Goal: Task Accomplishment & Management: Manage account settings

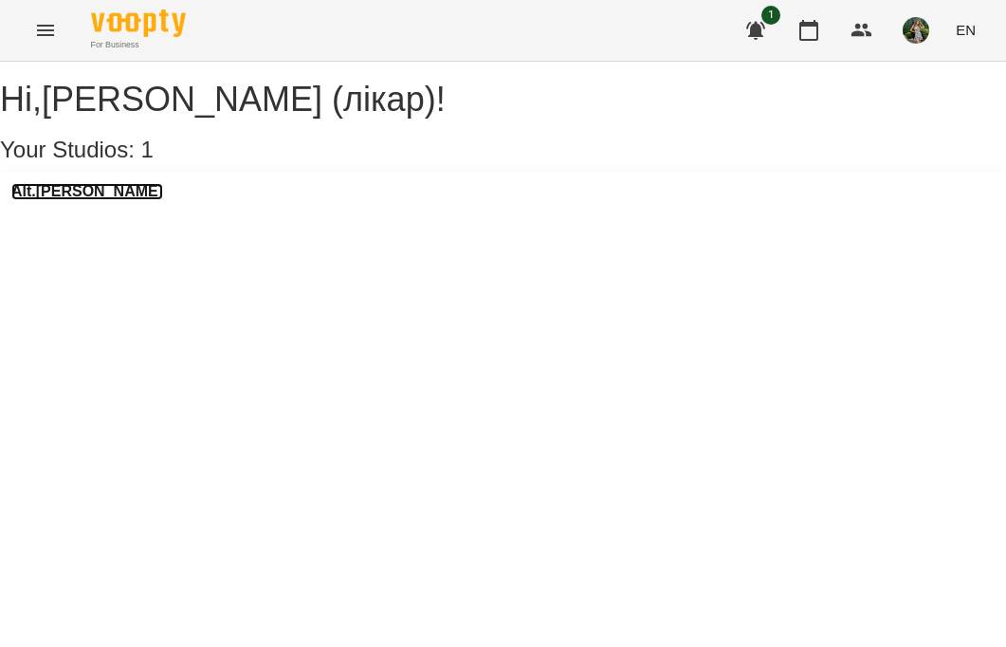
click at [96, 200] on h3 "Alt.[PERSON_NAME]" at bounding box center [87, 191] width 152 height 17
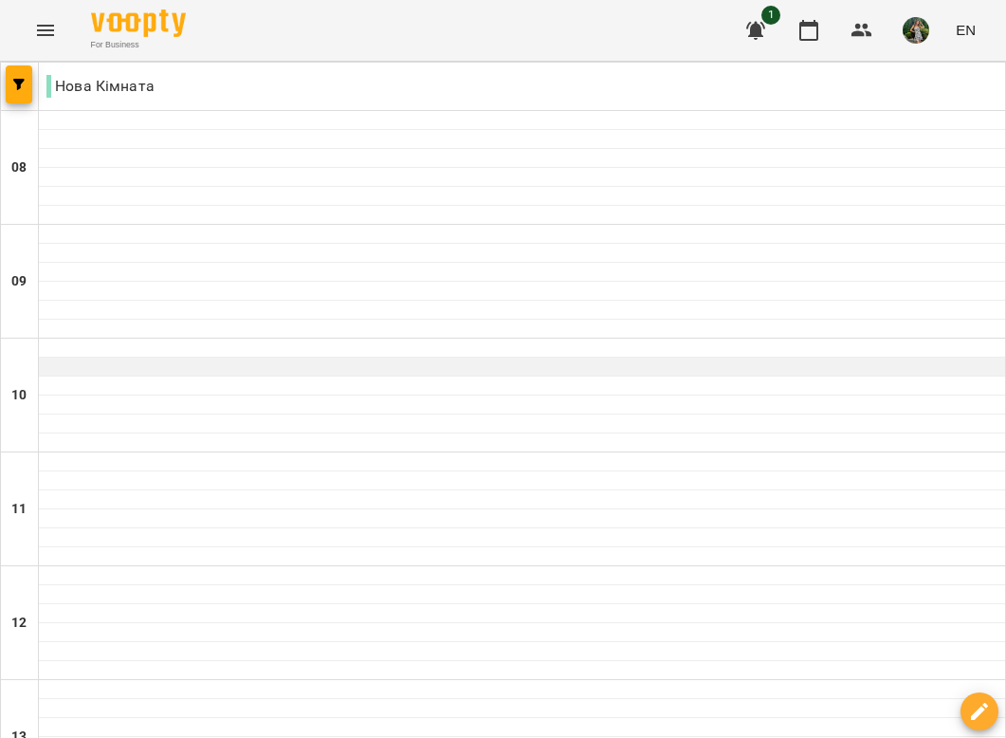
scroll to position [766, 0]
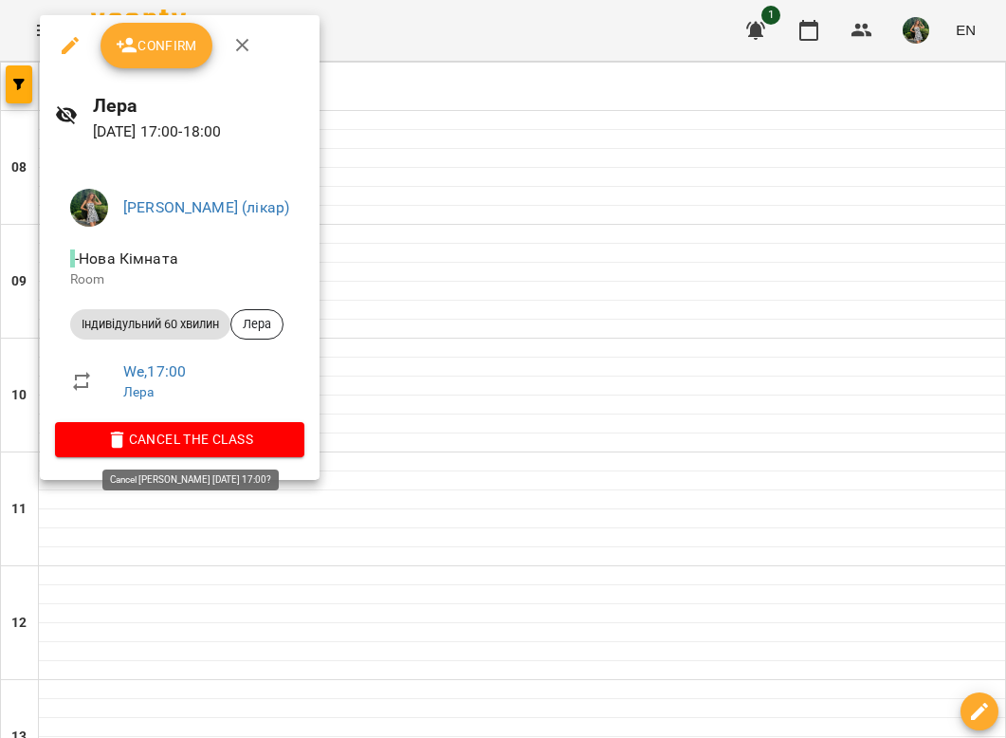
click at [241, 432] on span "Cancel the class" at bounding box center [179, 439] width 219 height 23
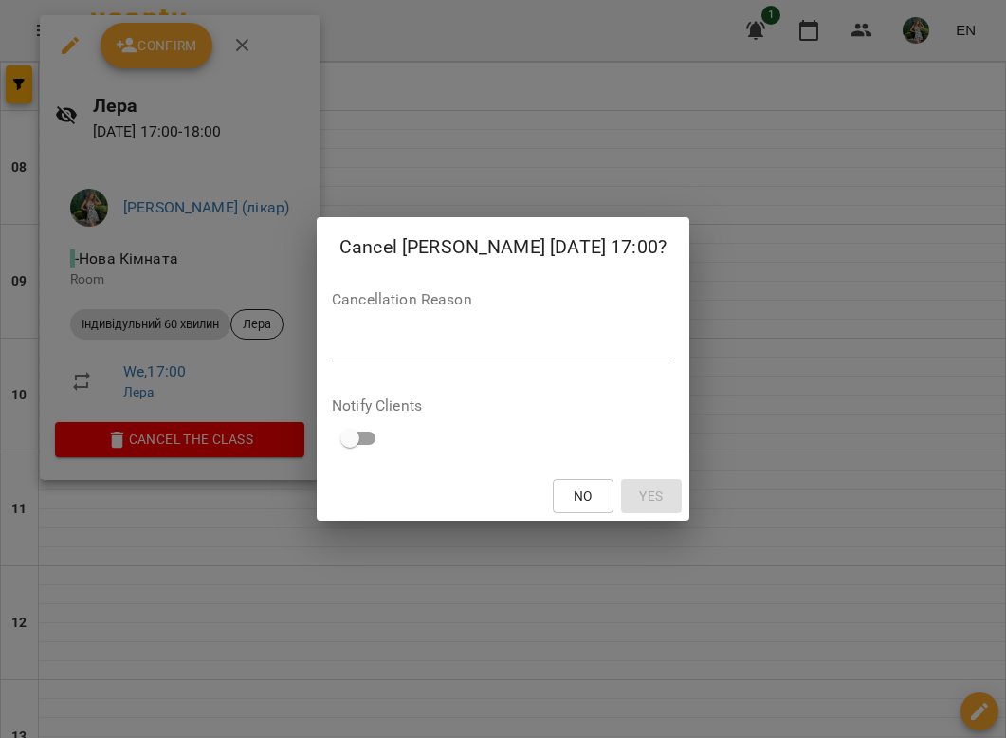
click at [481, 345] on textarea at bounding box center [503, 345] width 342 height 18
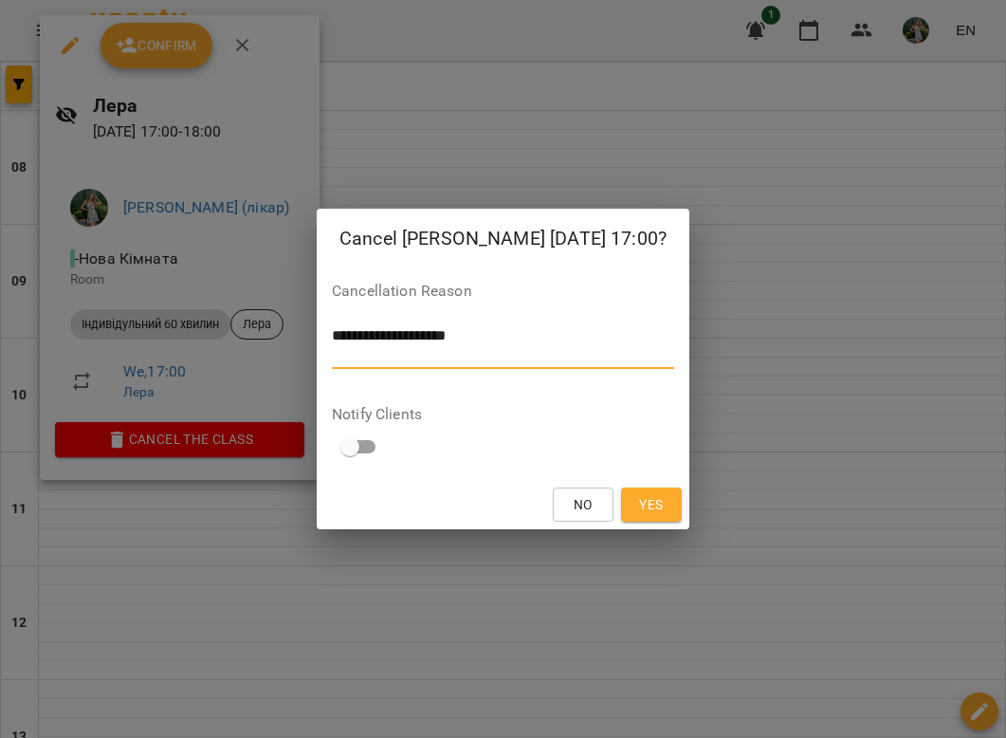
scroll to position [0, 0]
type textarea "**********"
click at [648, 488] on button "Yes" at bounding box center [651, 504] width 61 height 34
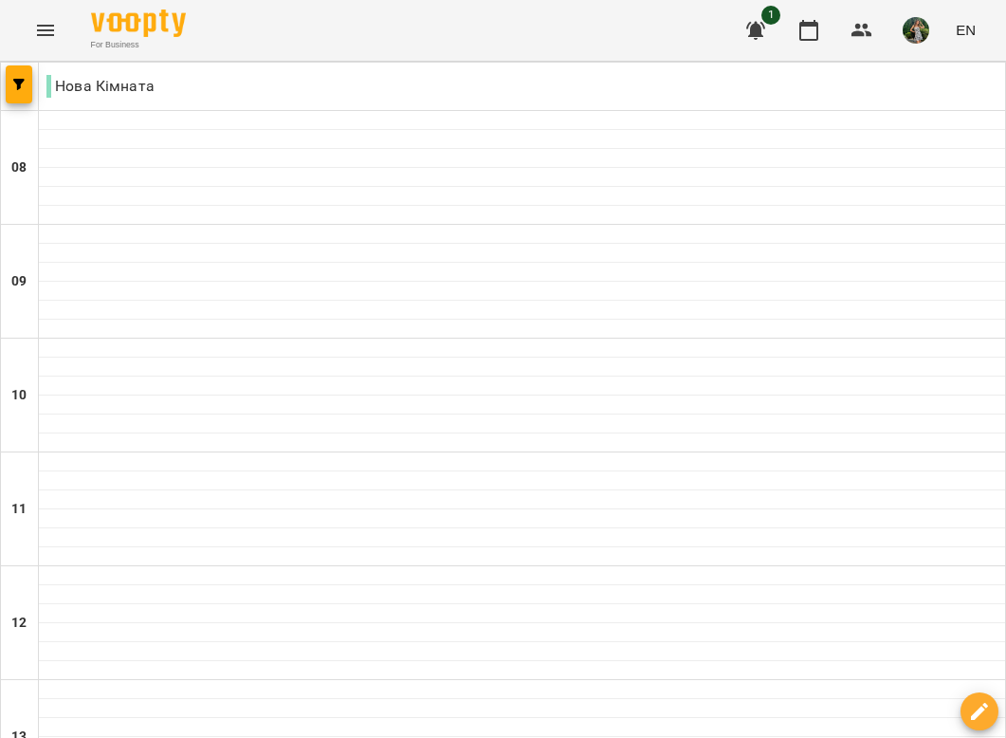
scroll to position [687, 0]
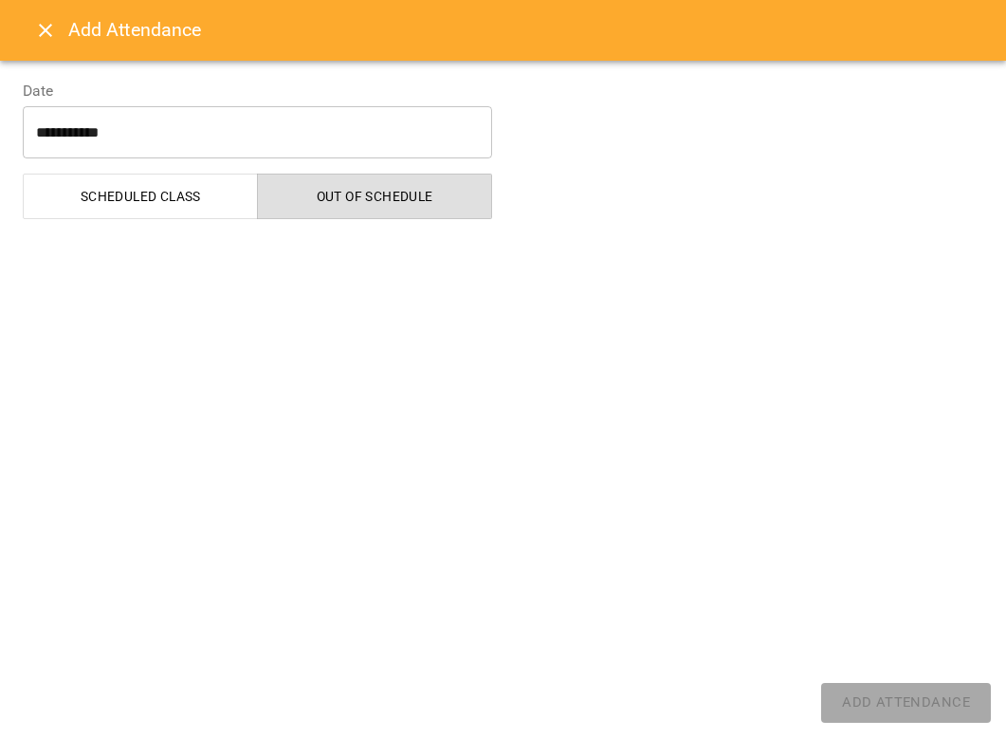
select select "**********"
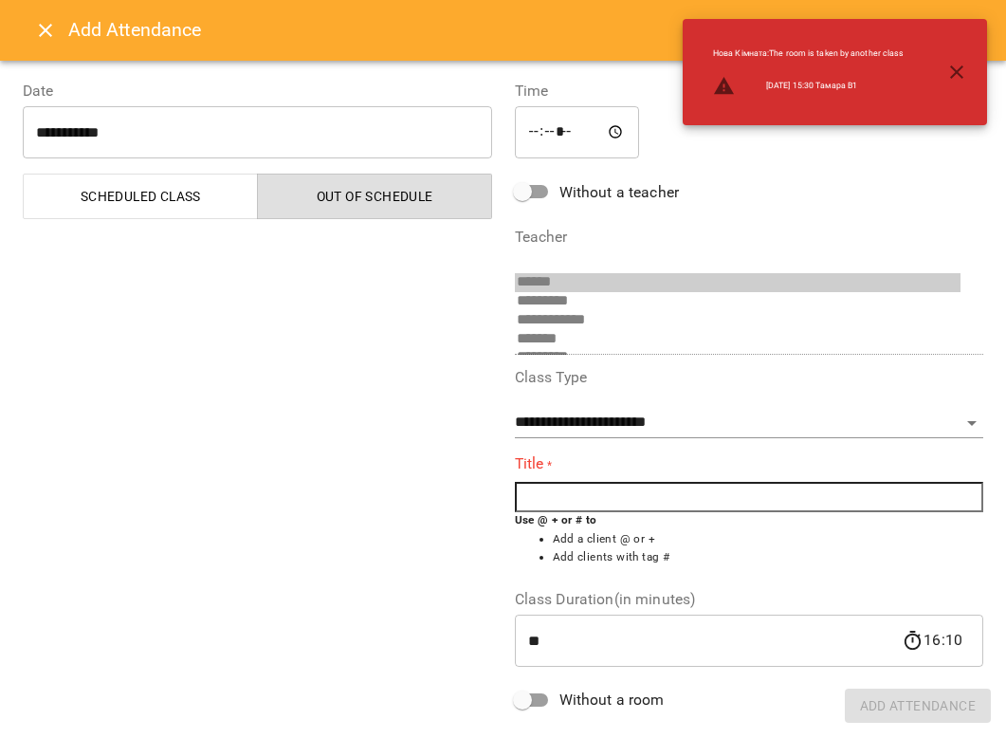
scroll to position [49, 0]
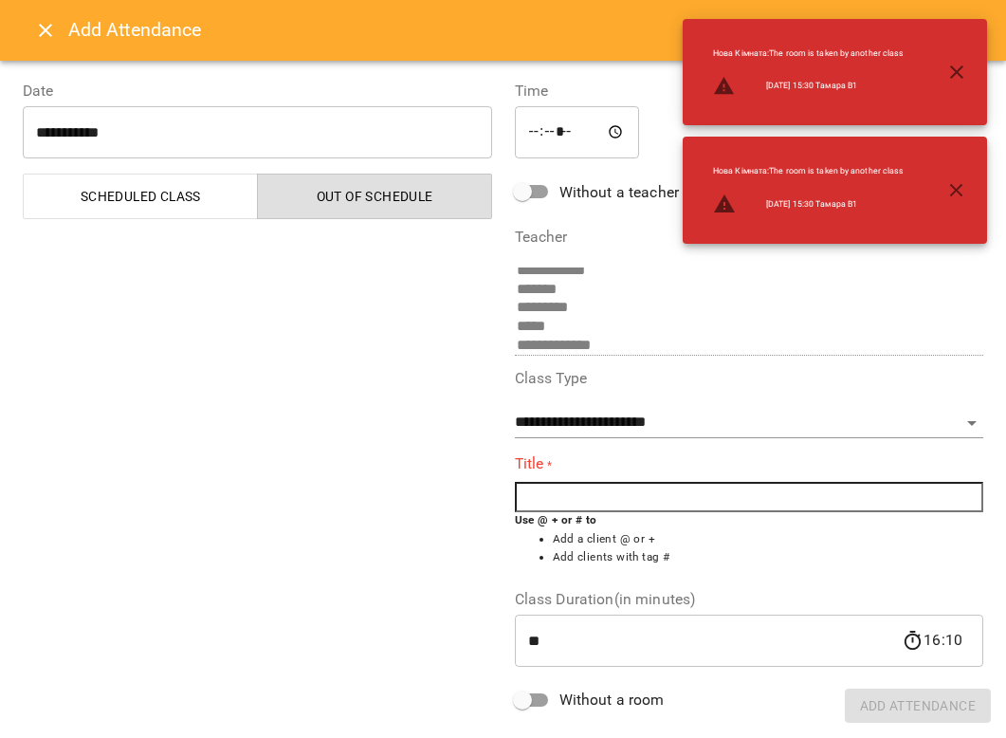
click at [52, 32] on icon "Close" at bounding box center [45, 30] width 23 height 23
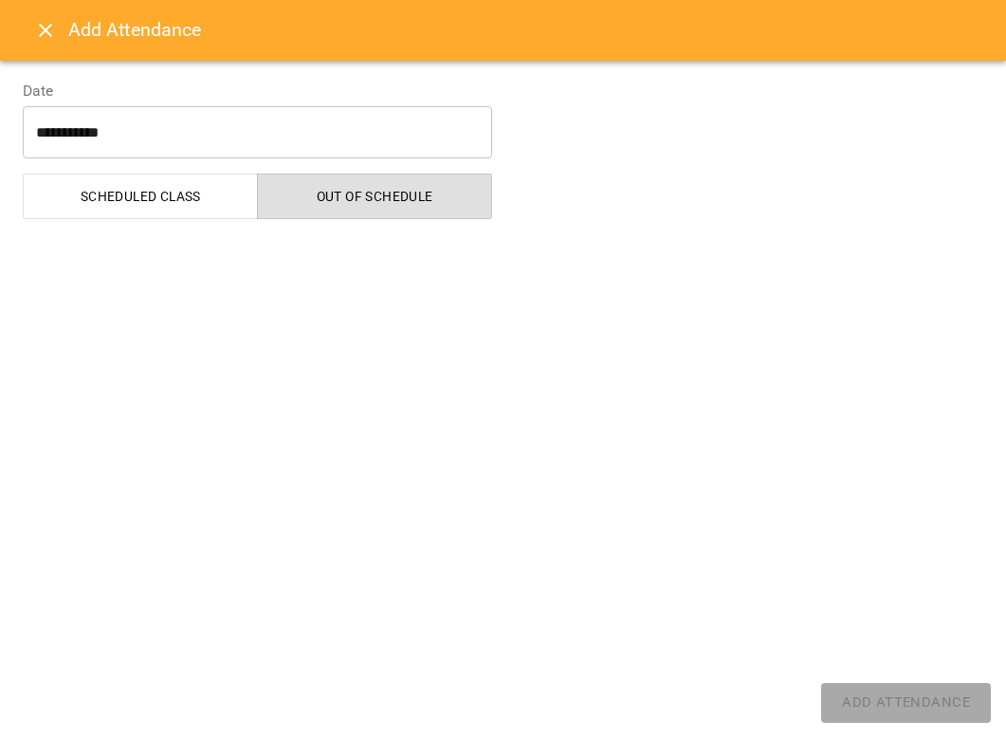
select select "**********"
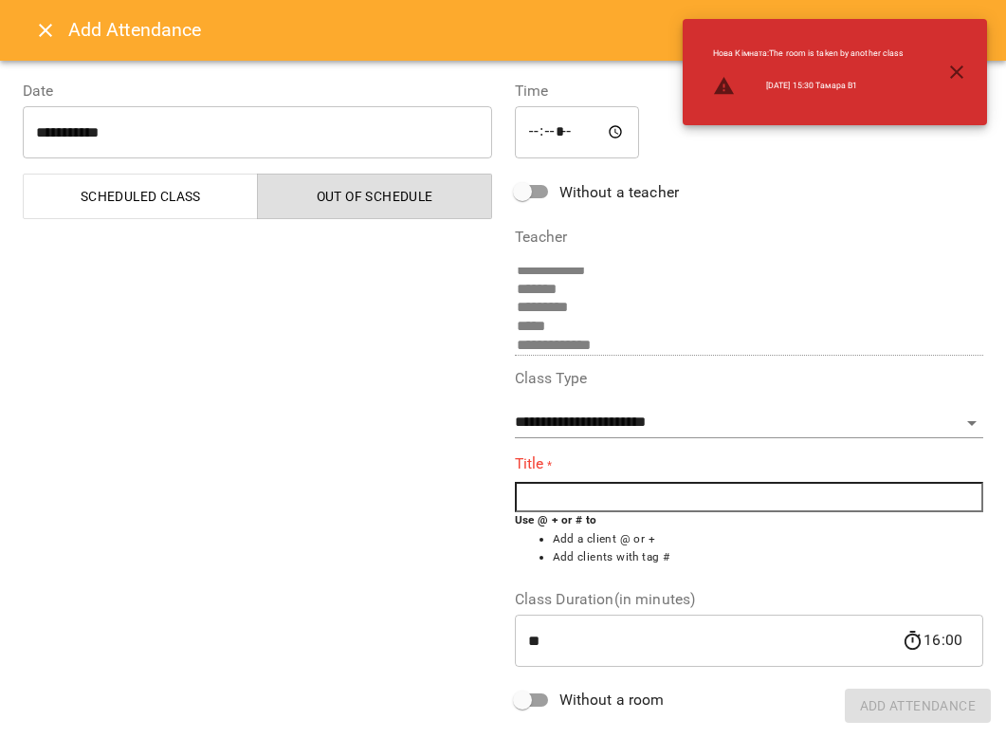
click at [666, 487] on input "text" at bounding box center [749, 497] width 469 height 30
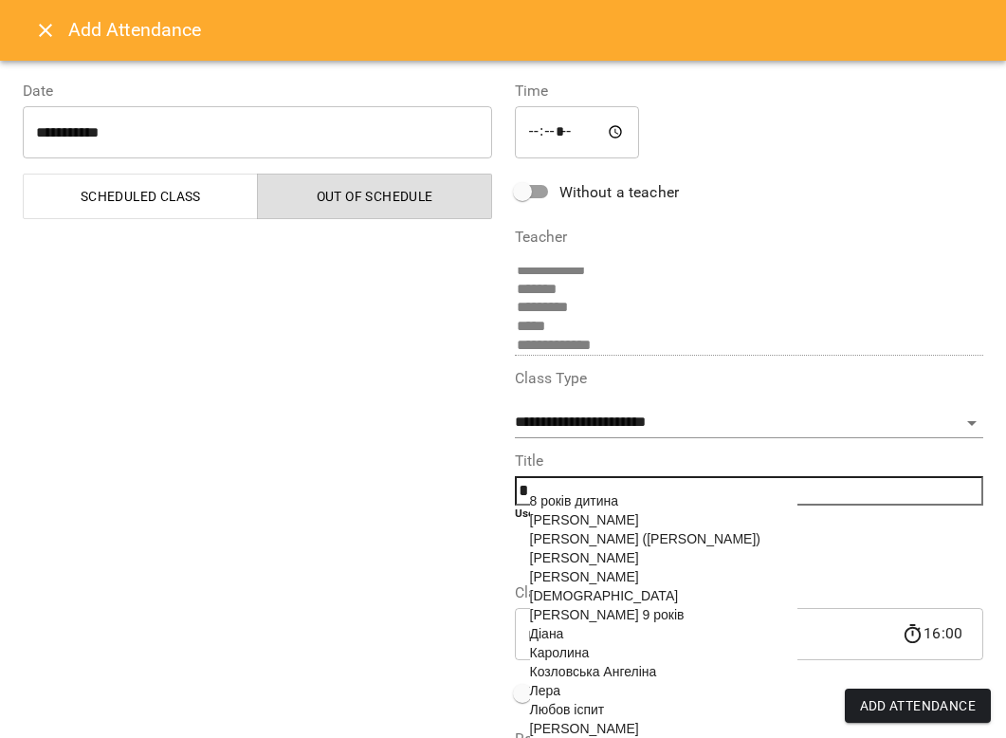
click at [630, 620] on li "[PERSON_NAME] 9 років" at bounding box center [663, 614] width 267 height 19
type input "**********"
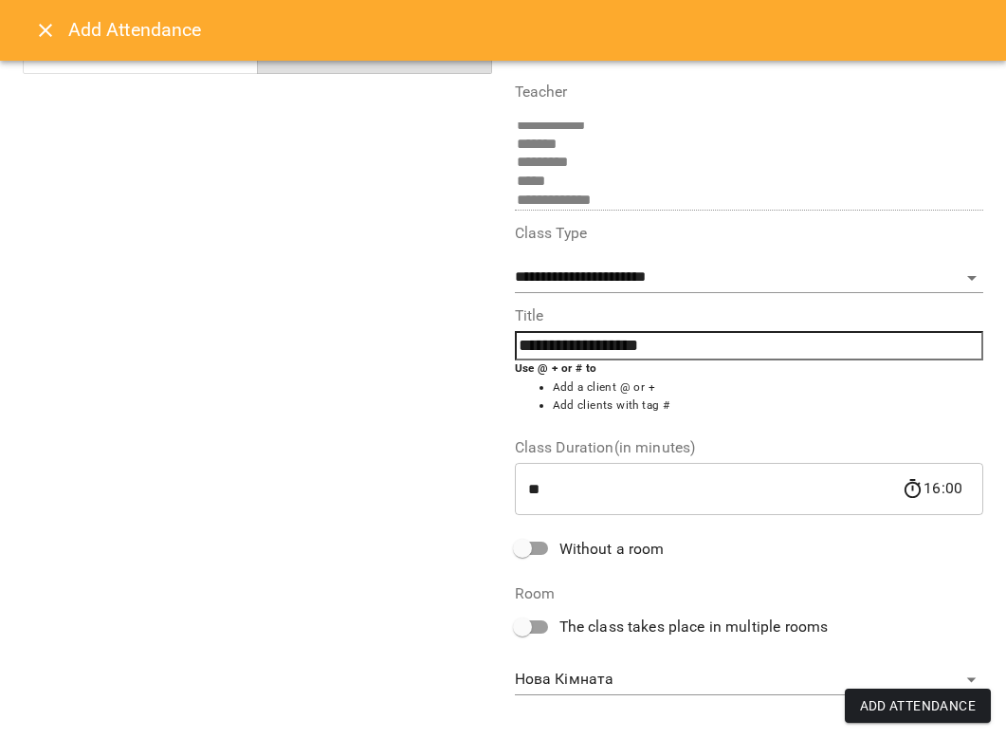
scroll to position [166, 0]
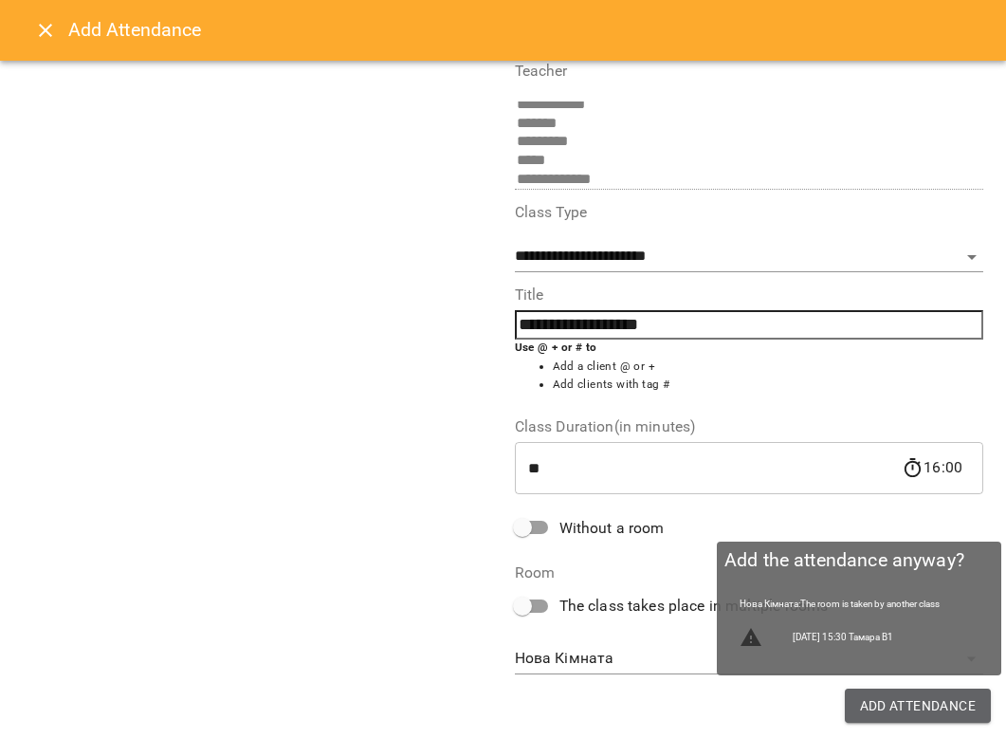
click at [896, 646] on span "Add Attendance" at bounding box center [918, 705] width 117 height 23
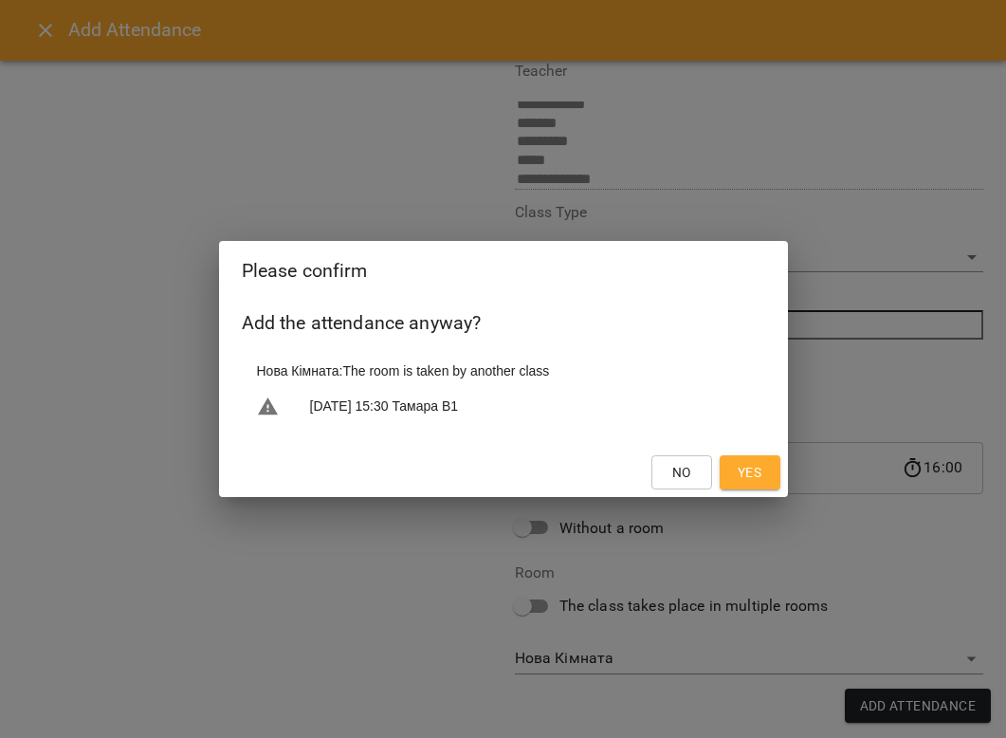
click at [752, 475] on span "Yes" at bounding box center [750, 472] width 24 height 23
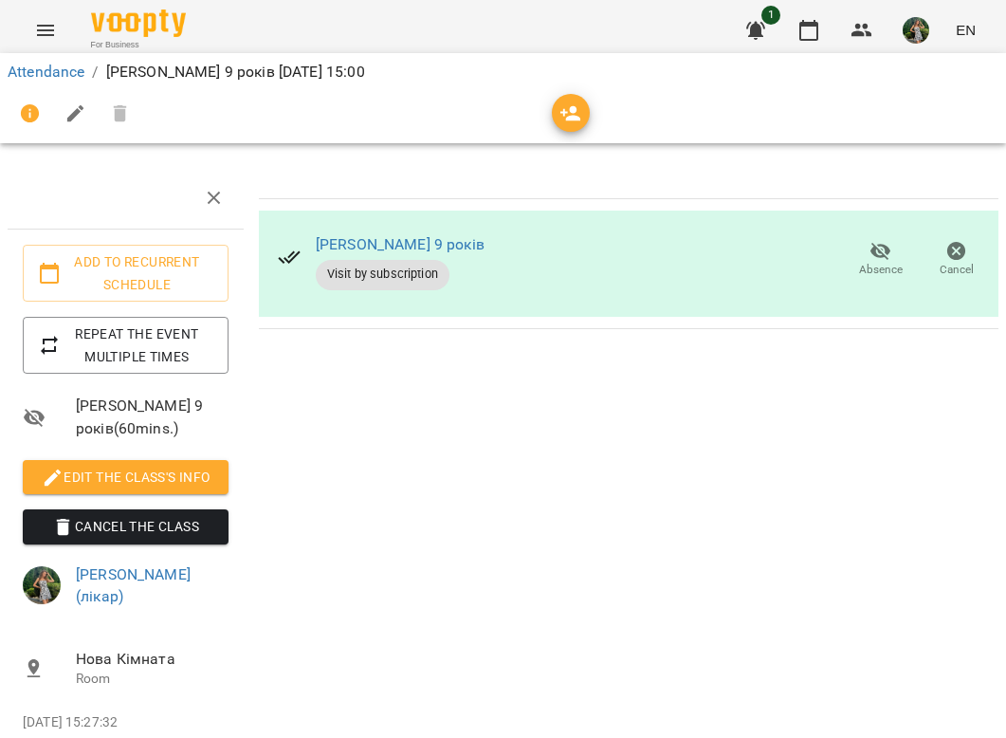
click at [183, 37] on div "For Business" at bounding box center [138, 30] width 95 height 42
click at [137, 20] on img at bounding box center [138, 22] width 95 height 27
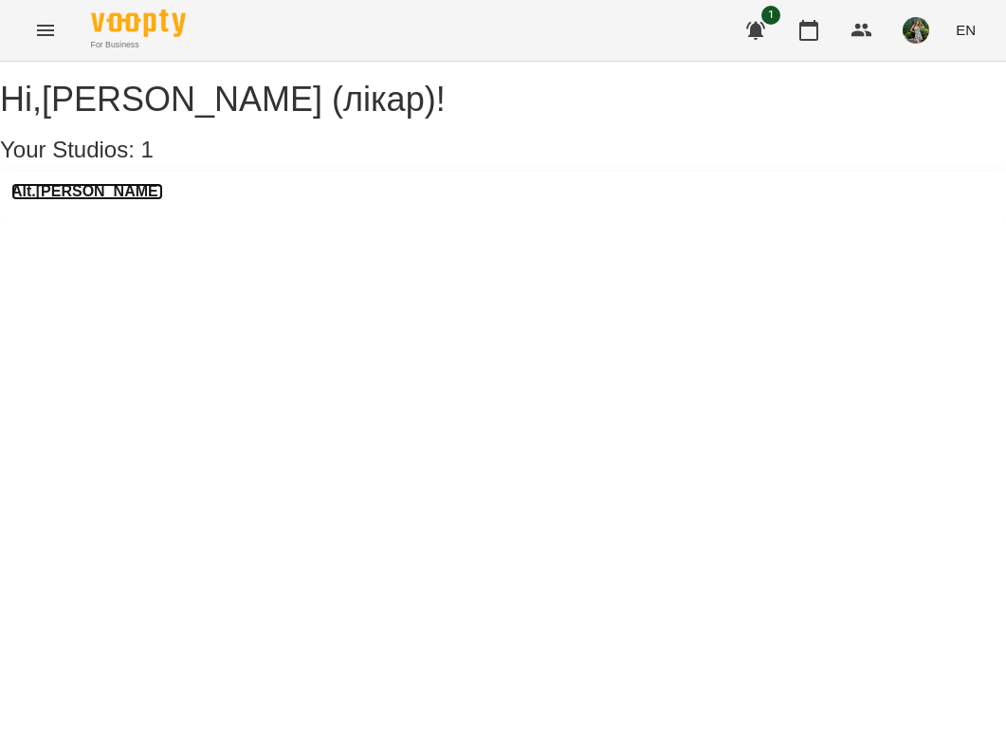
click at [67, 200] on h3 "Alt.[PERSON_NAME]" at bounding box center [87, 191] width 152 height 17
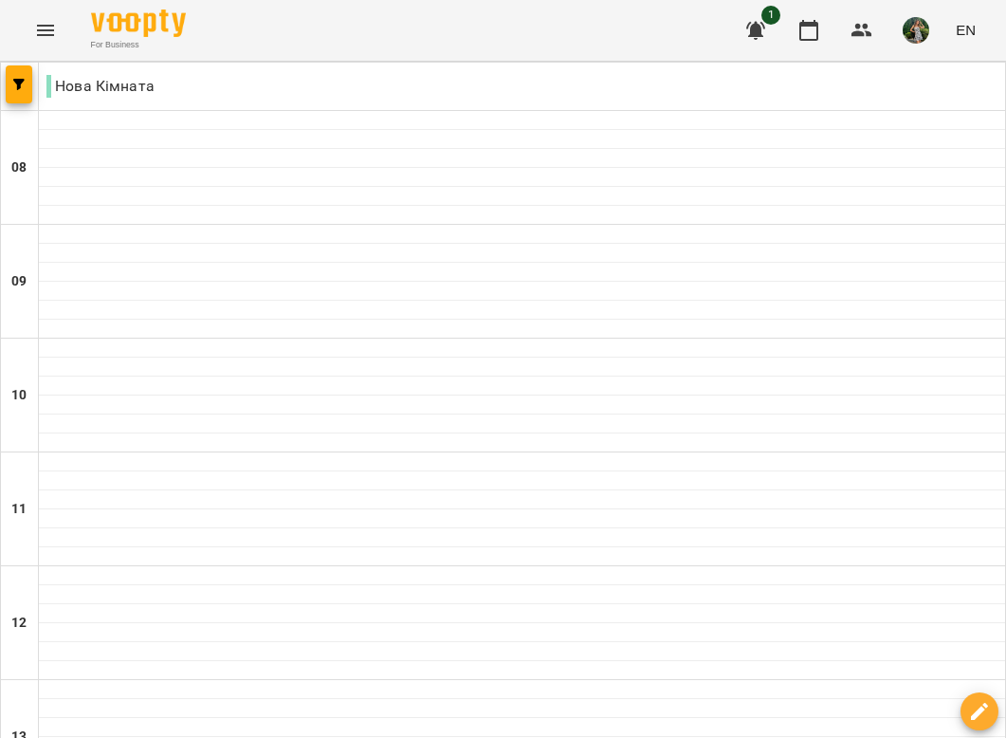
scroll to position [596, 0]
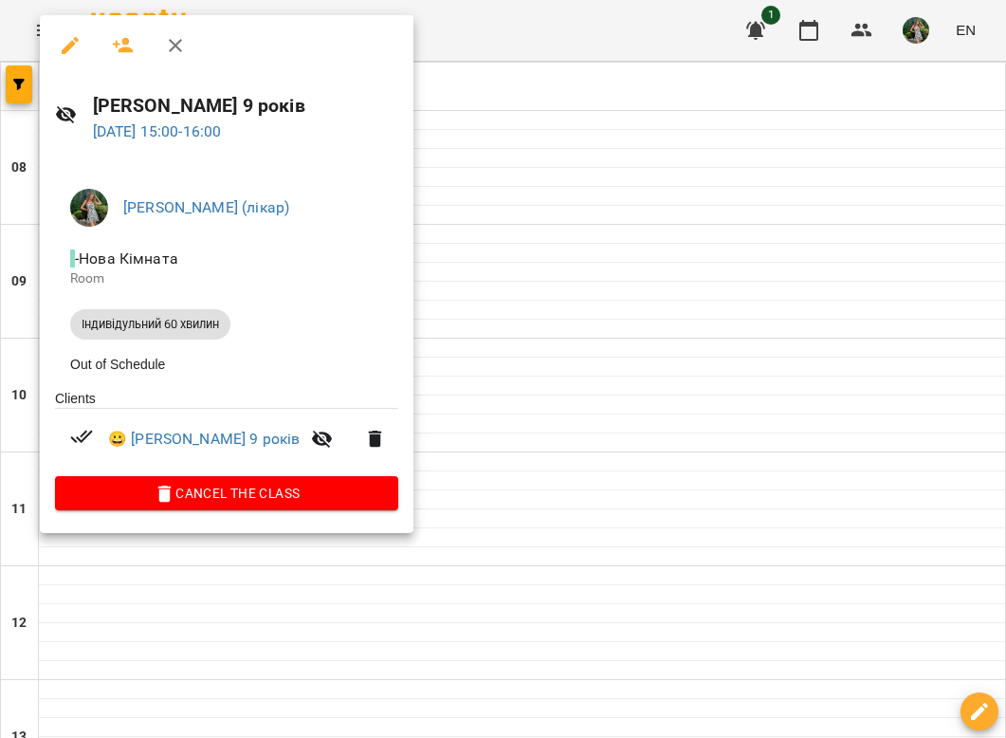
click at [136, 111] on h6 "[PERSON_NAME] 9 років" at bounding box center [245, 105] width 305 height 29
click at [174, 441] on link "😀 [PERSON_NAME] 9 років" at bounding box center [204, 439] width 192 height 23
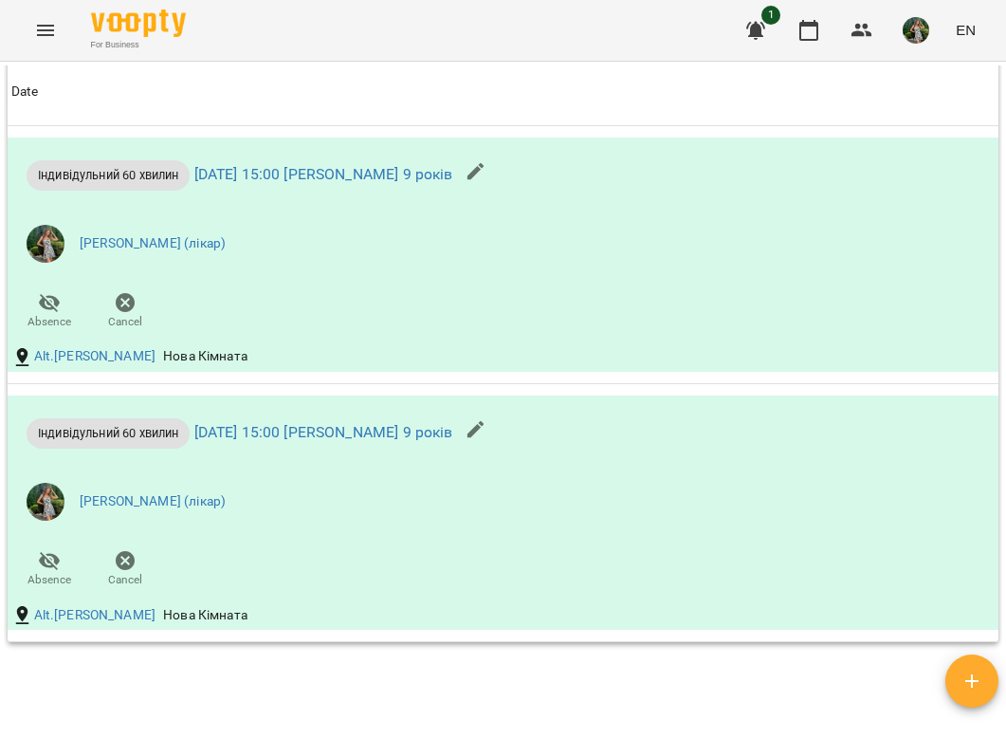
scroll to position [1759, 0]
